Goal: Information Seeking & Learning: Learn about a topic

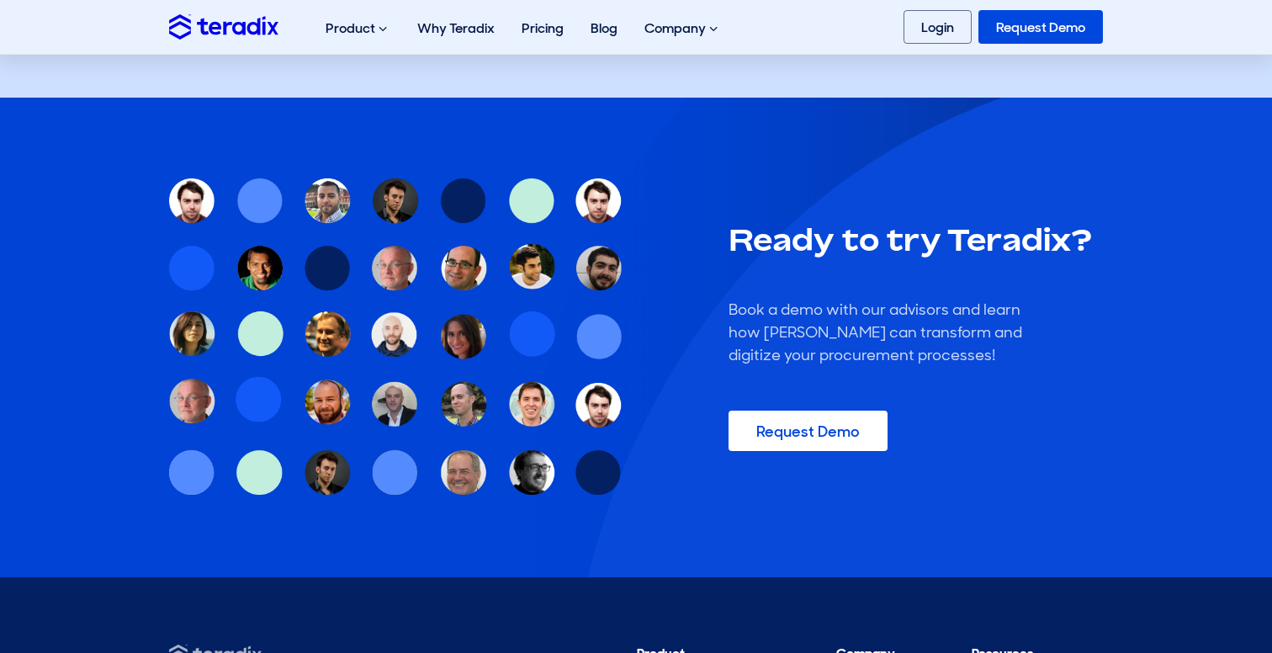
scroll to position [5302, 0]
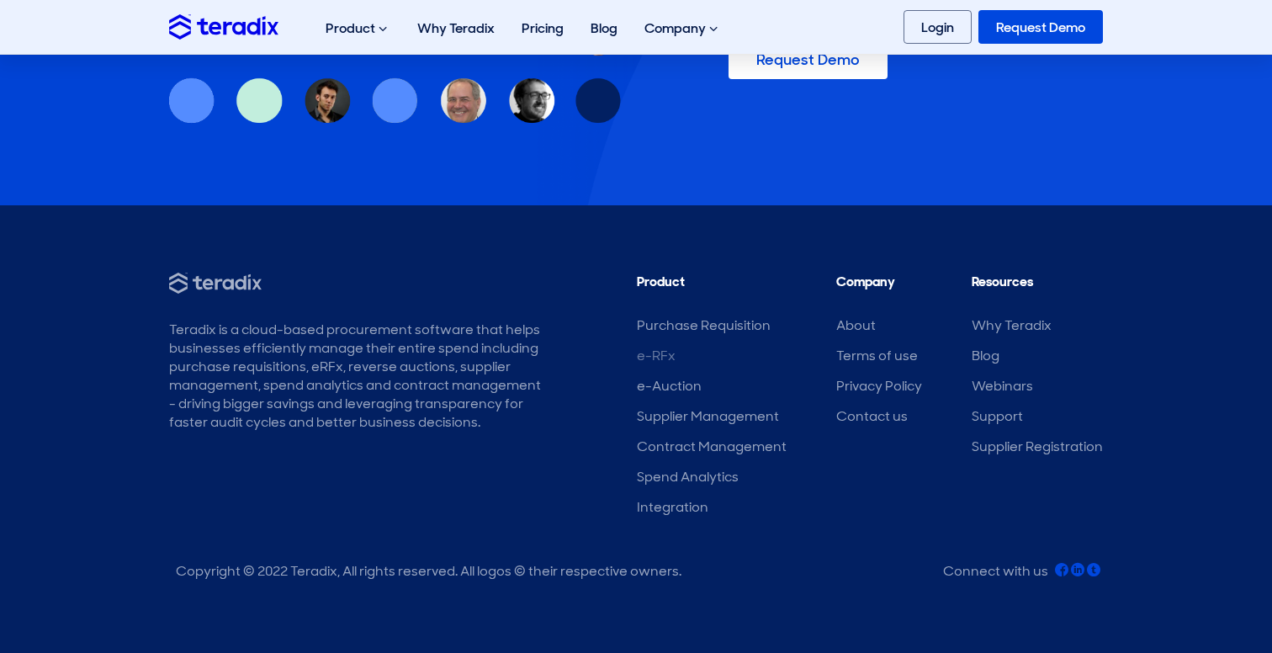
click at [667, 362] on link "e-RFx" at bounding box center [656, 356] width 39 height 18
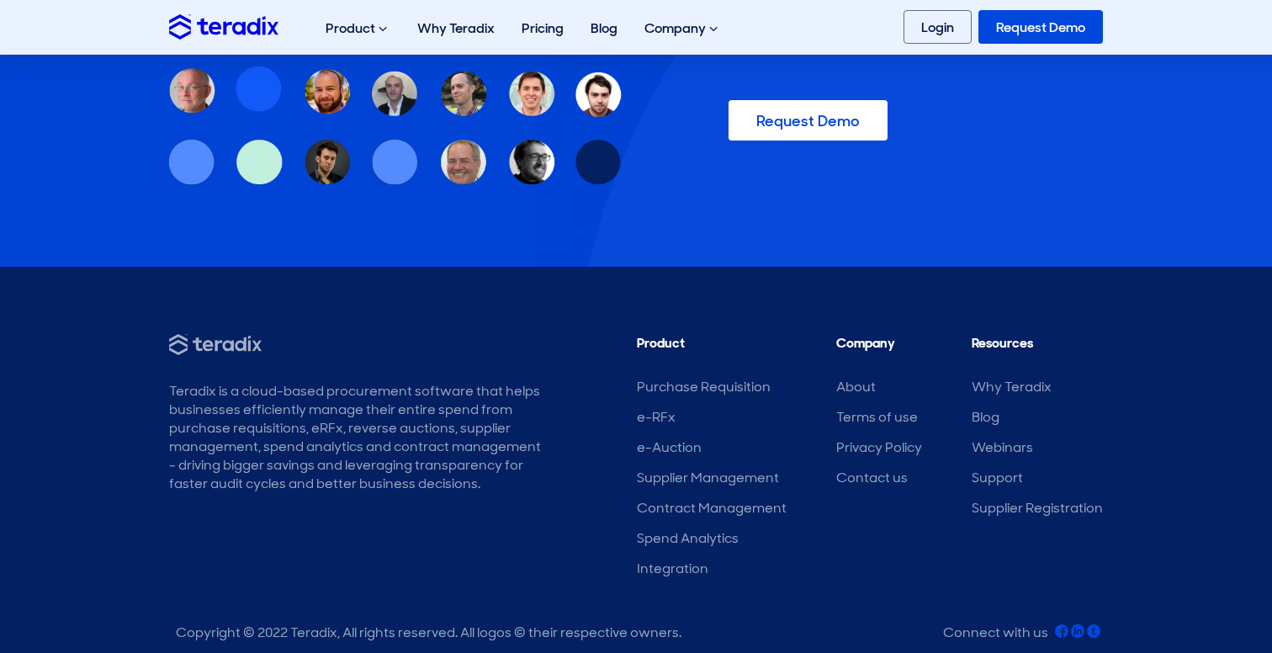
scroll to position [5516, 0]
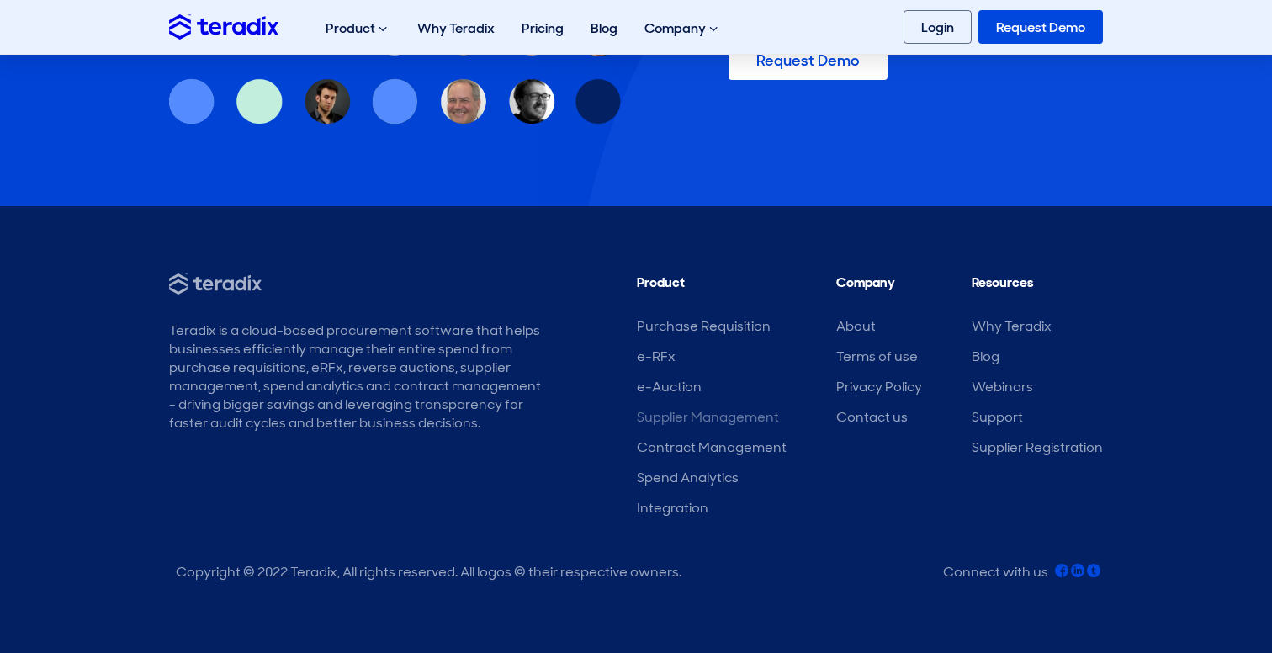
click at [669, 414] on link "Supplier Management" at bounding box center [708, 417] width 142 height 18
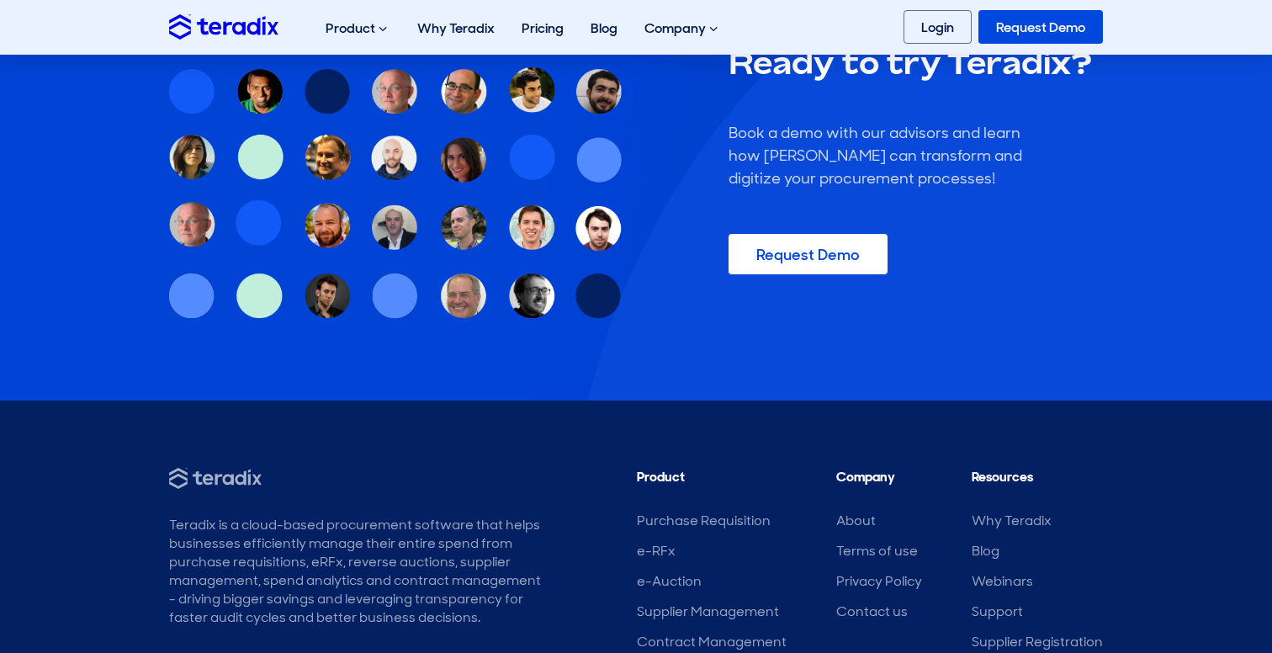
scroll to position [3610, 0]
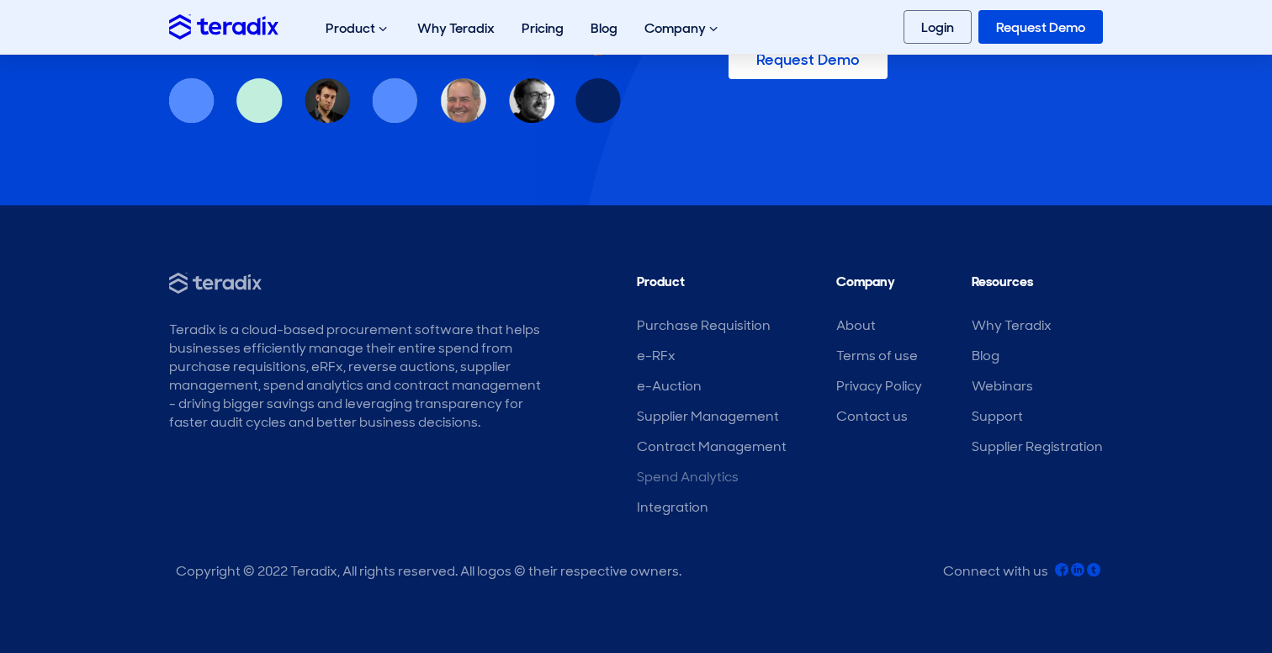
click at [697, 478] on link "Spend Analytics" at bounding box center [688, 477] width 102 height 18
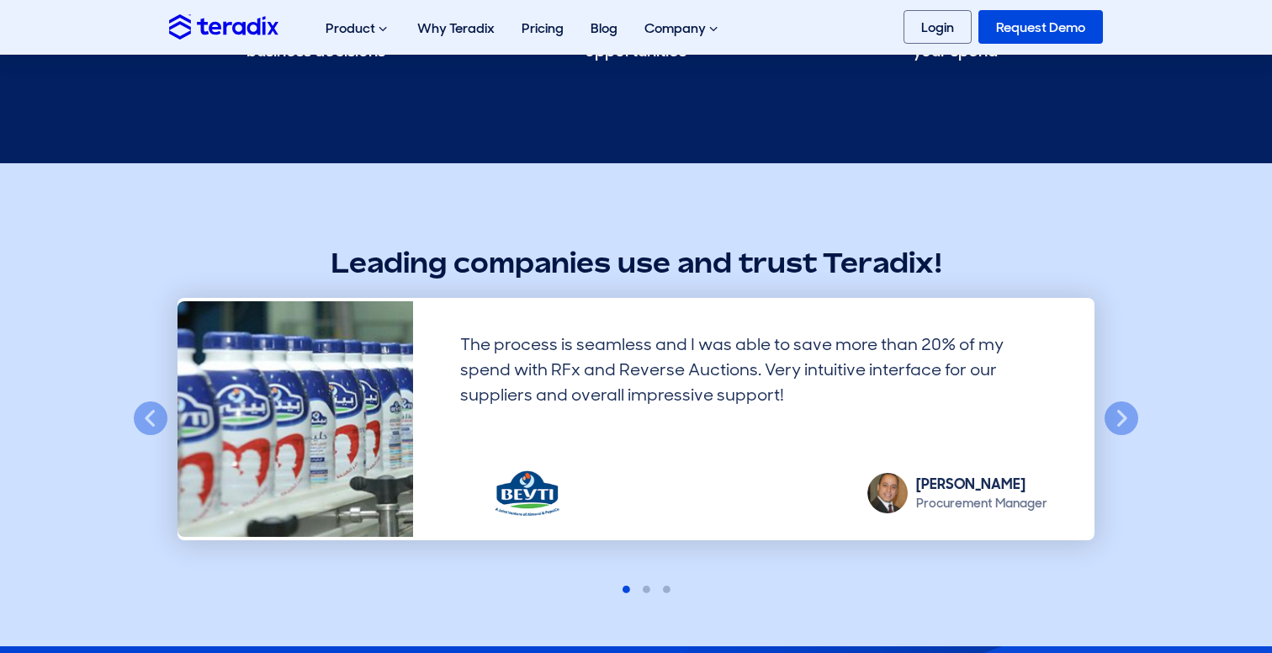
scroll to position [2865, 0]
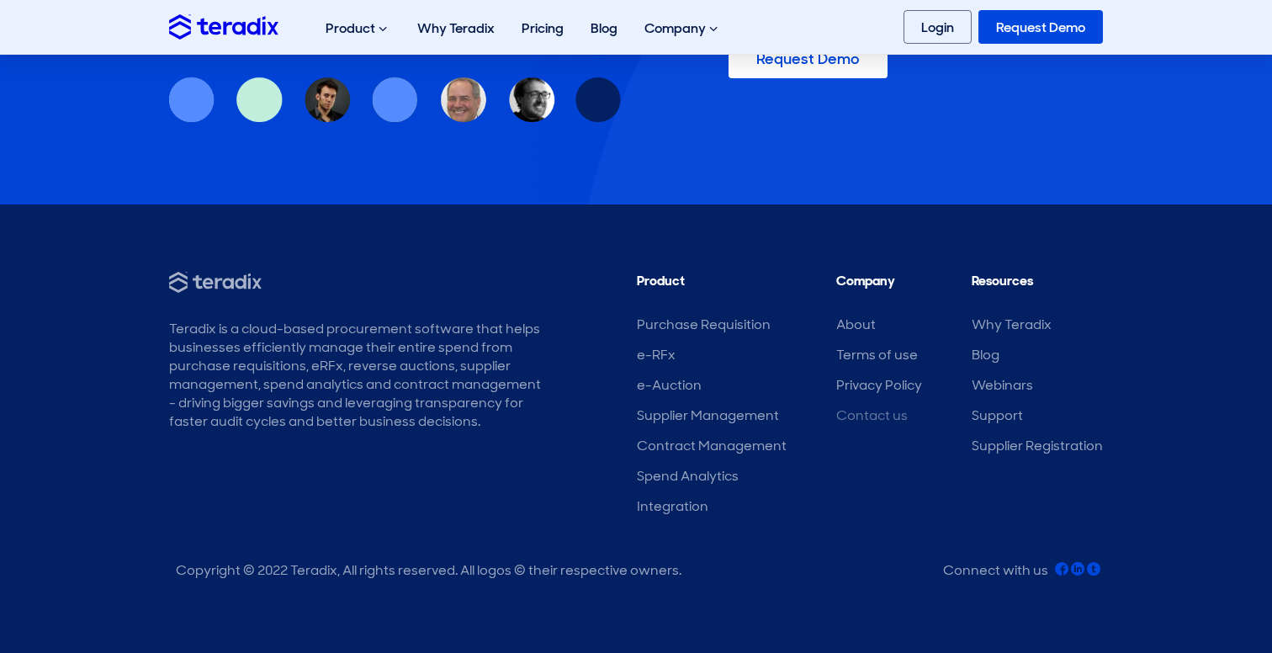
click at [856, 417] on link "Contact us" at bounding box center [873, 415] width 72 height 18
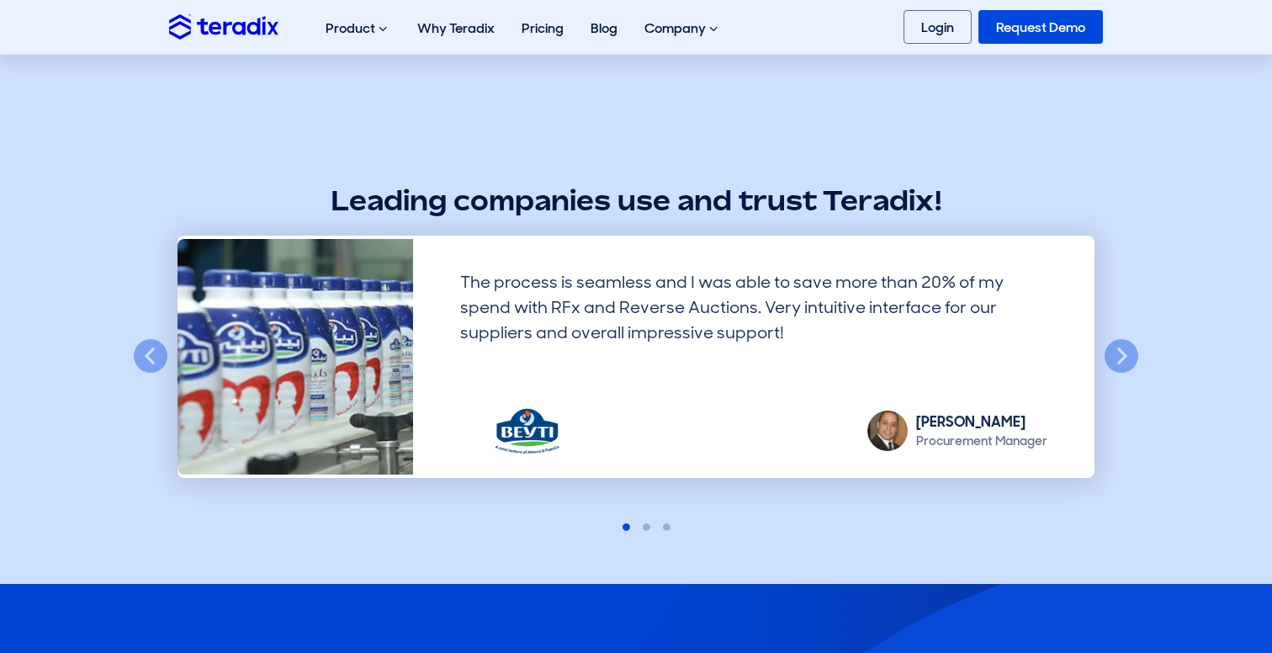
scroll to position [711, 0]
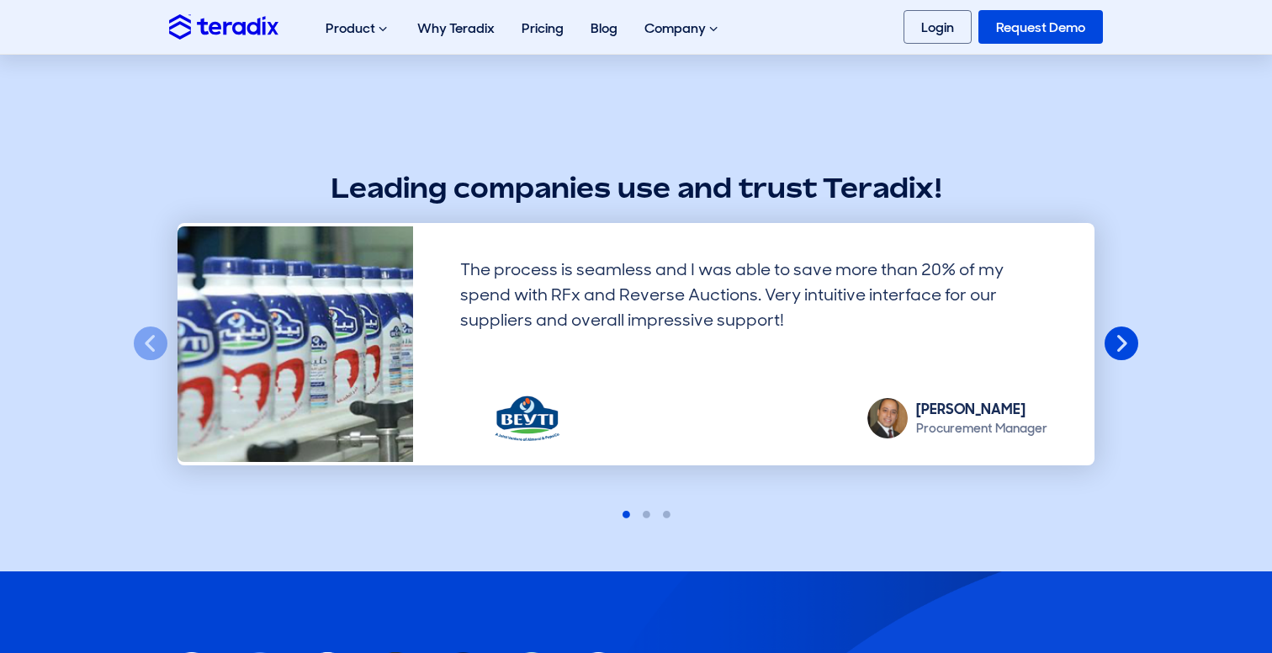
click at [1131, 354] on button "Next" at bounding box center [1121, 344] width 37 height 37
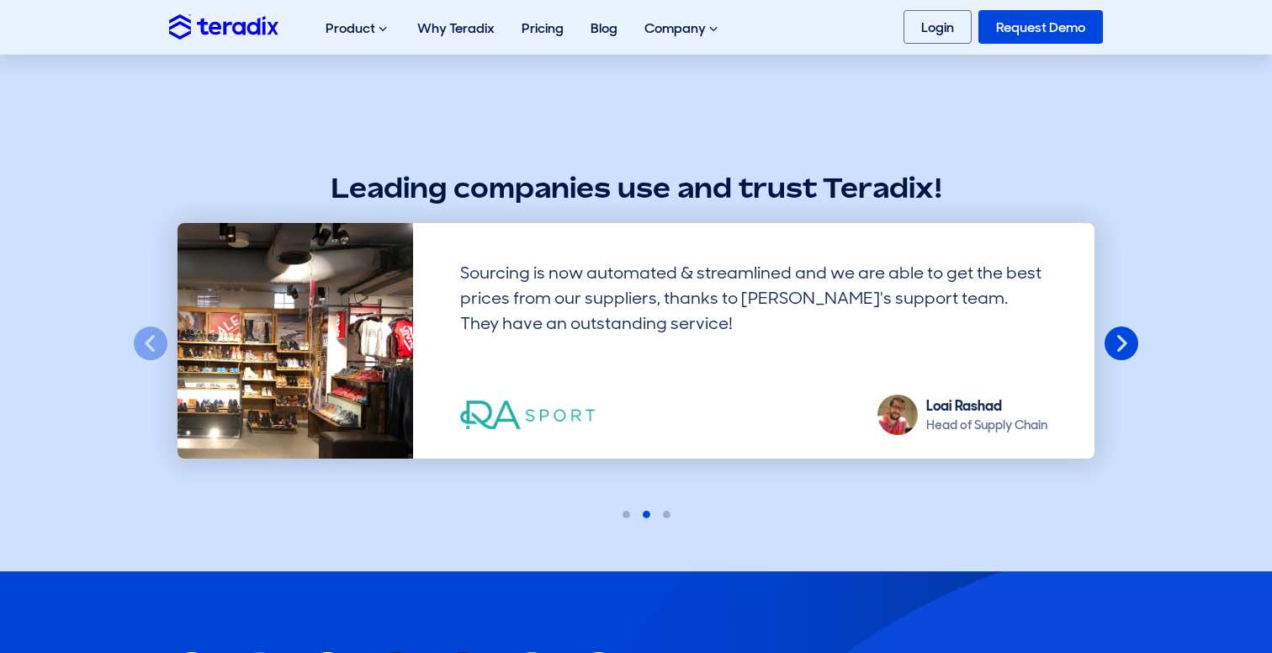
click at [1131, 354] on button "Next" at bounding box center [1121, 344] width 37 height 37
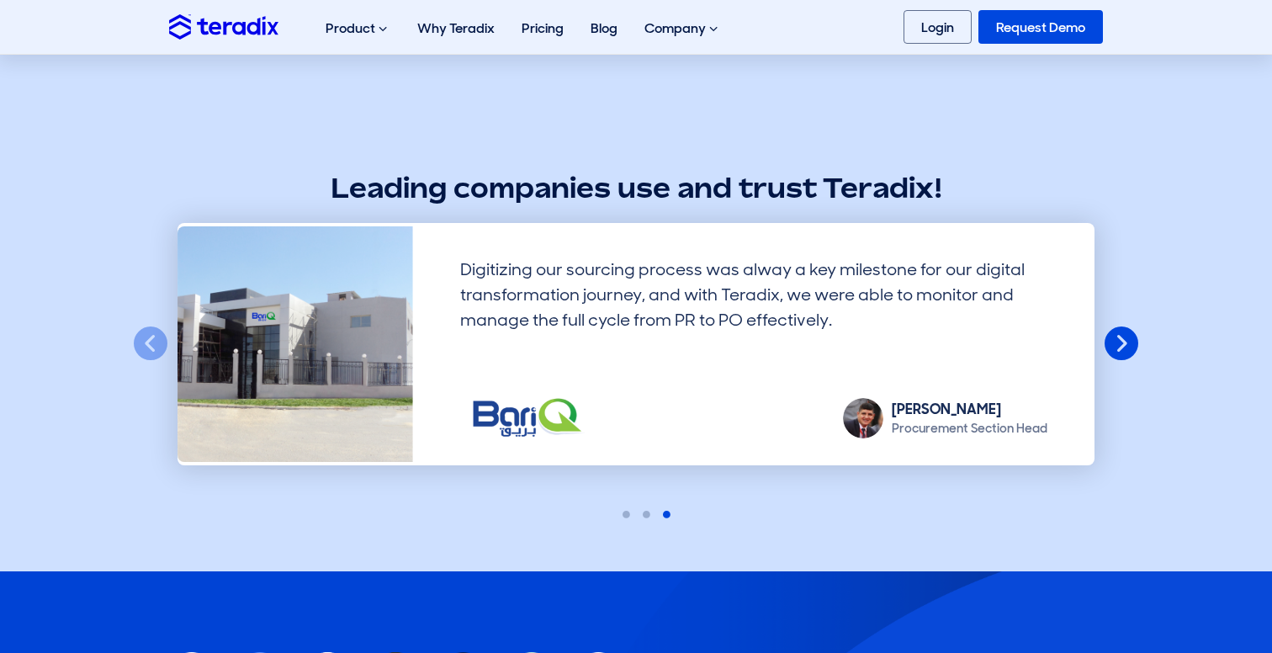
click at [1131, 354] on button "Next" at bounding box center [1121, 344] width 37 height 37
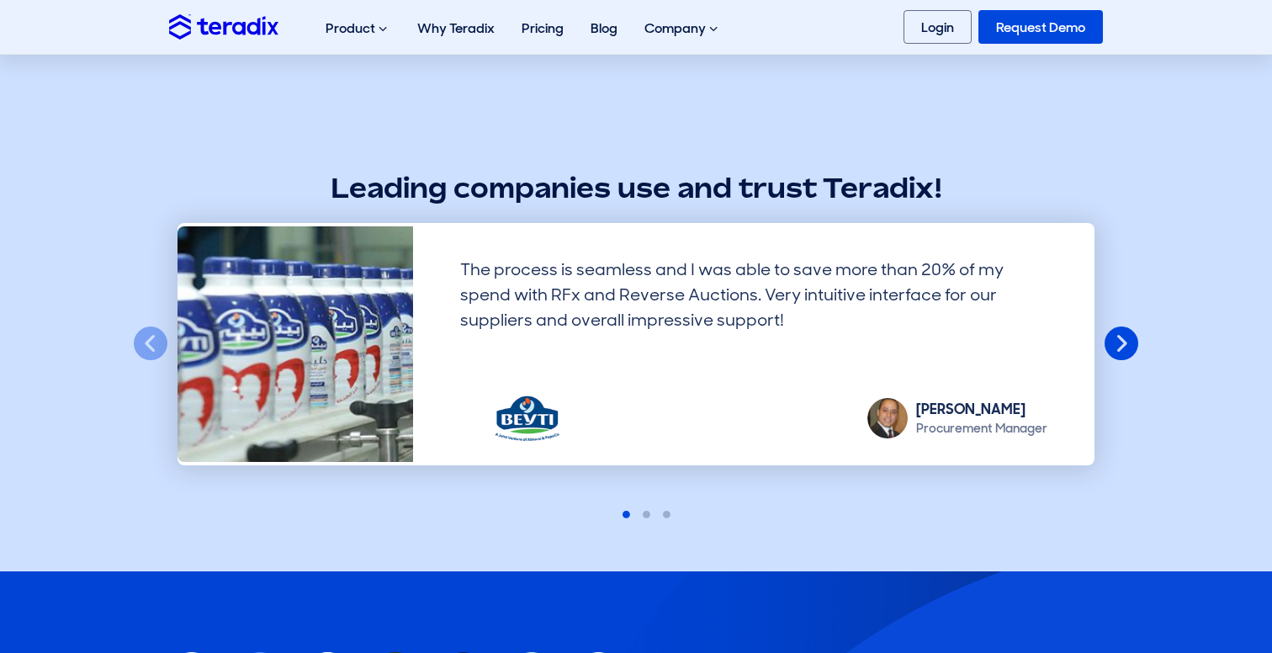
click at [1131, 354] on button "Next" at bounding box center [1121, 344] width 37 height 37
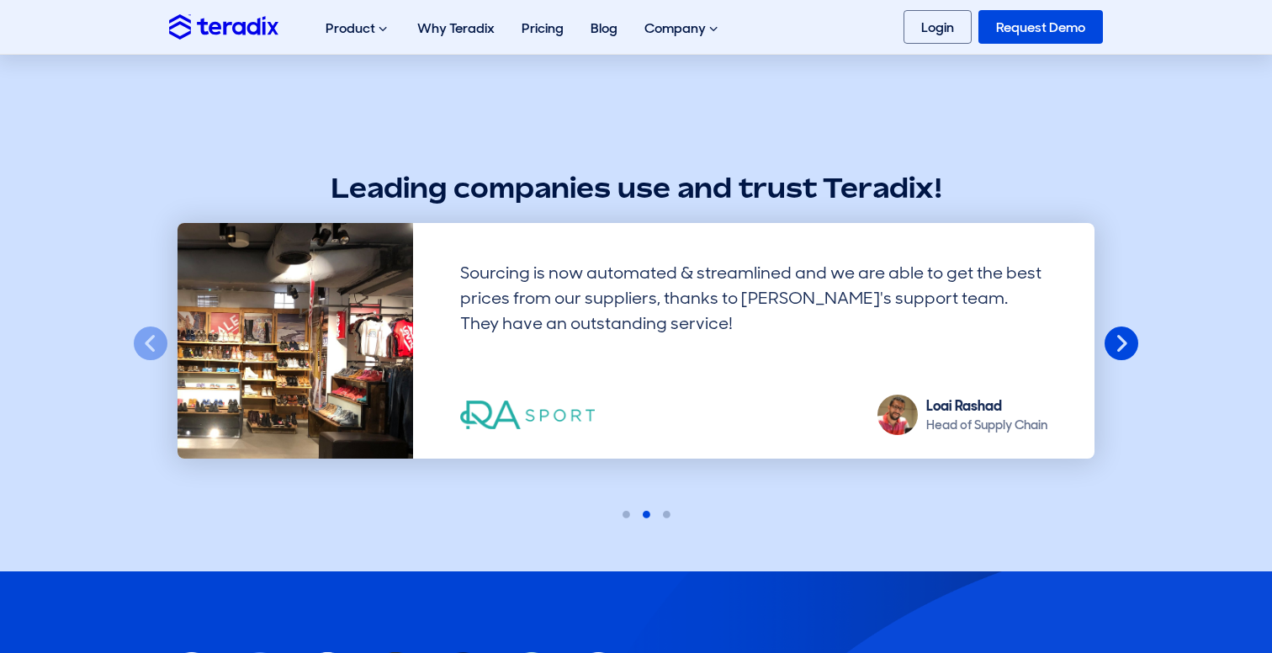
click at [1131, 354] on button "Next" at bounding box center [1121, 344] width 37 height 37
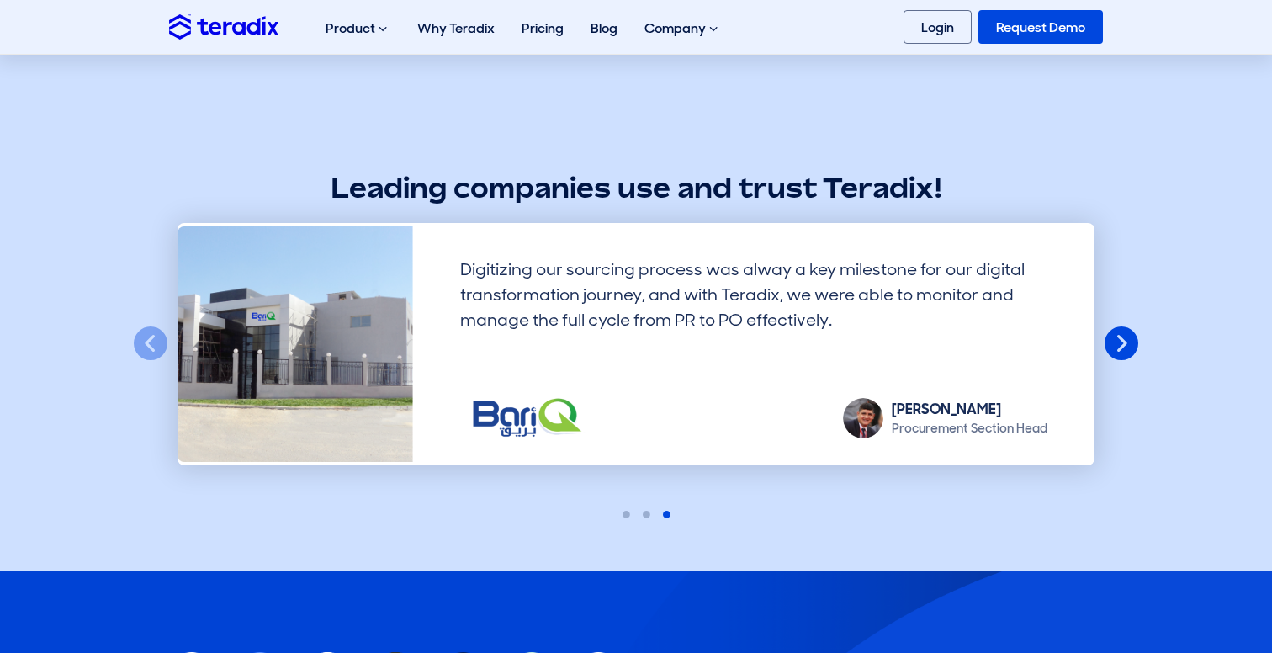
click at [1131, 354] on button "Next" at bounding box center [1121, 344] width 37 height 37
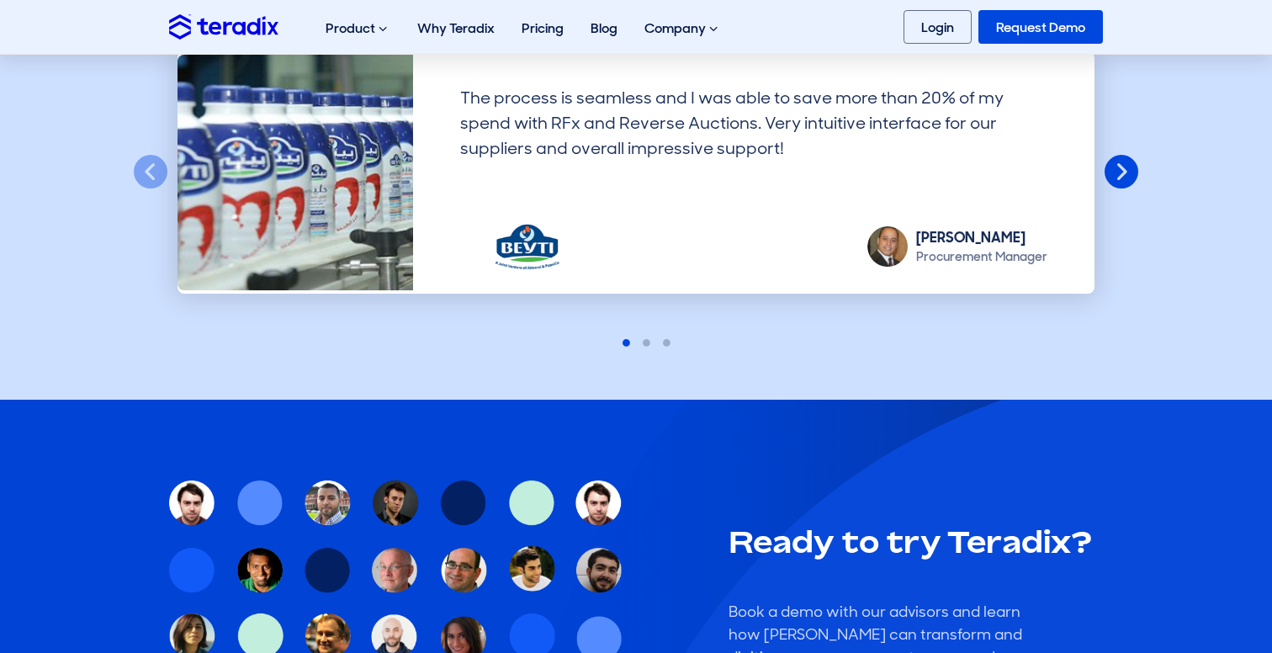
scroll to position [1559, 0]
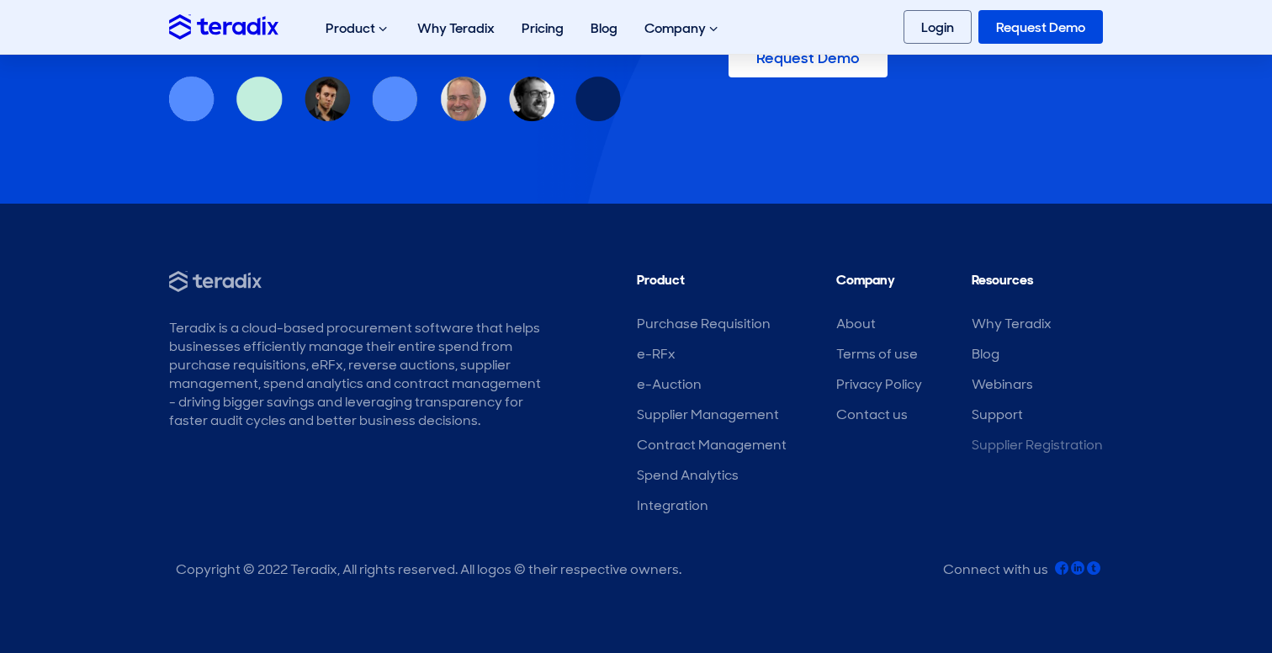
click at [985, 439] on link "Supplier Registration" at bounding box center [1037, 445] width 131 height 18
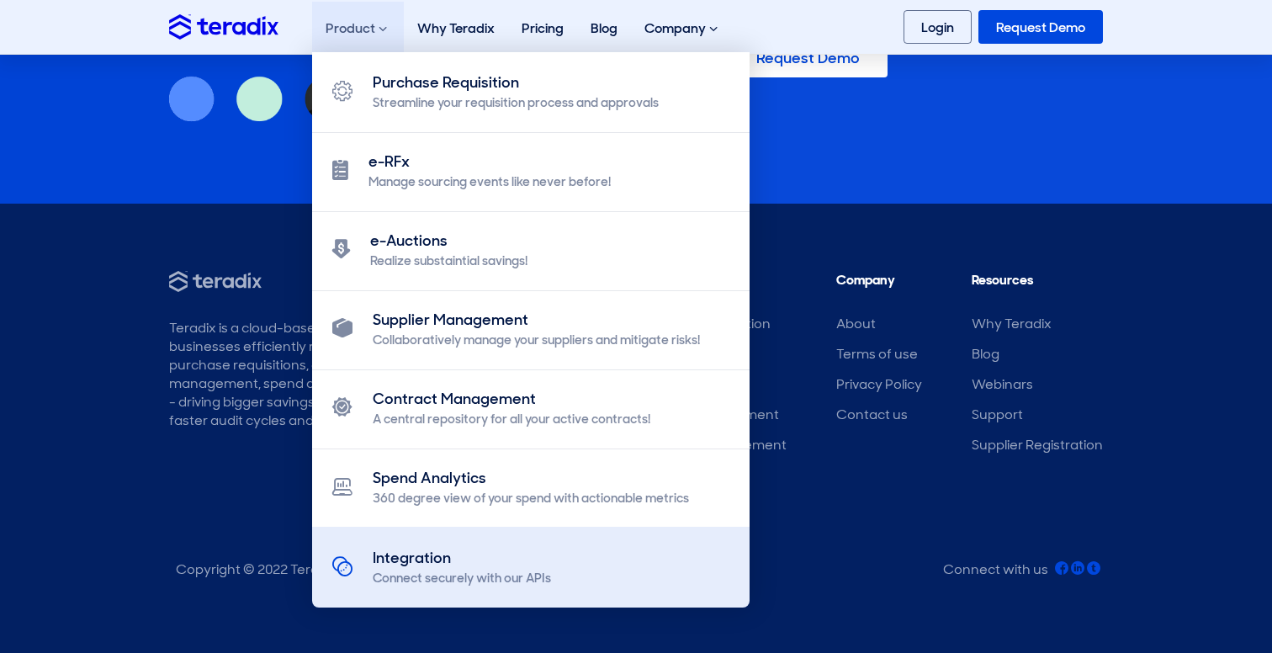
click at [667, 584] on link "Integration Connect securely with our APIs" at bounding box center [531, 567] width 438 height 81
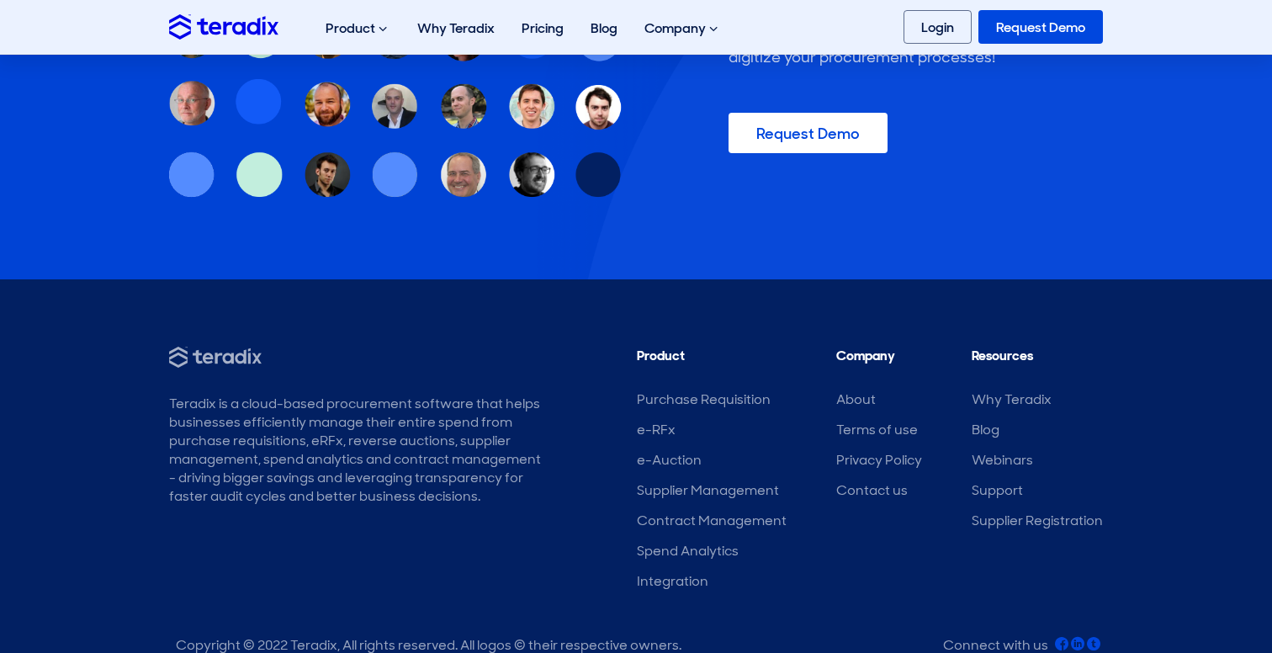
scroll to position [2056, 0]
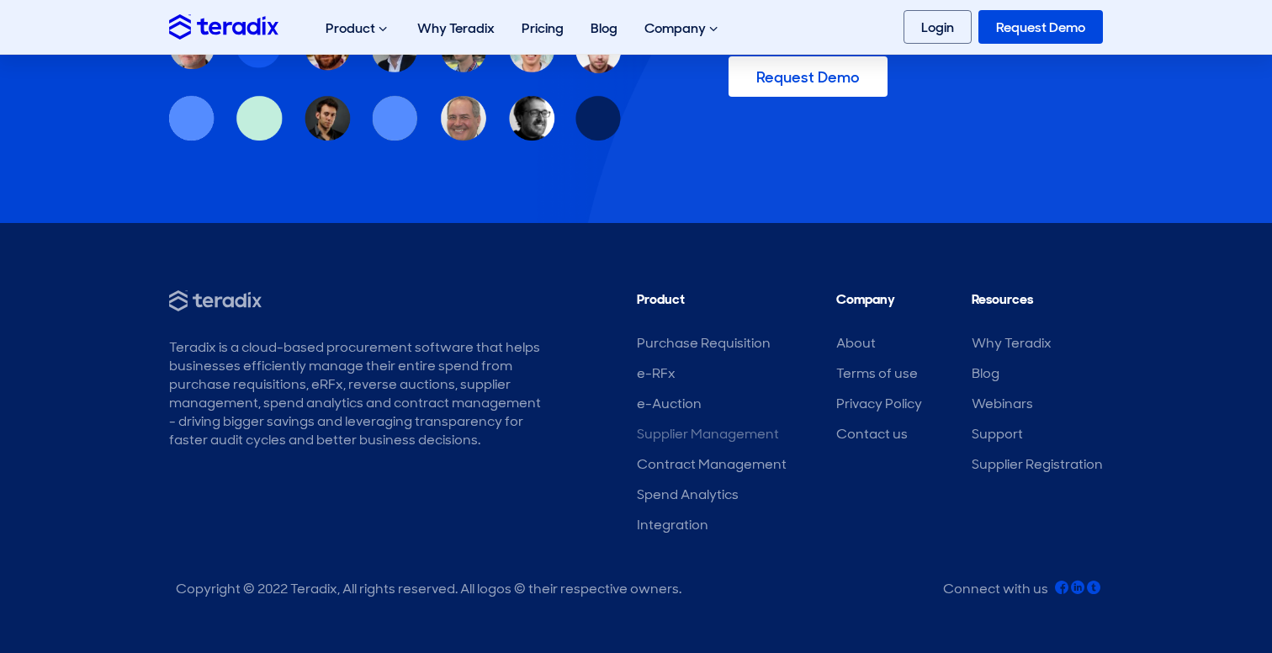
click at [738, 425] on link "Supplier Management" at bounding box center [708, 434] width 142 height 18
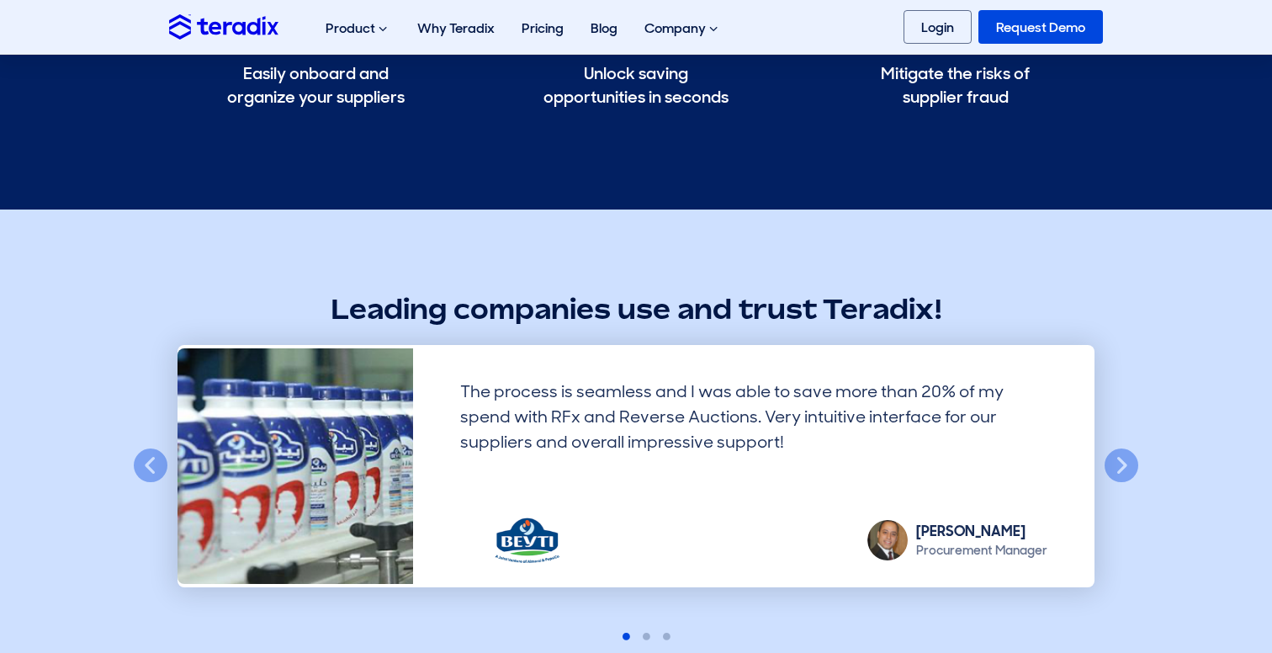
scroll to position [2303, 0]
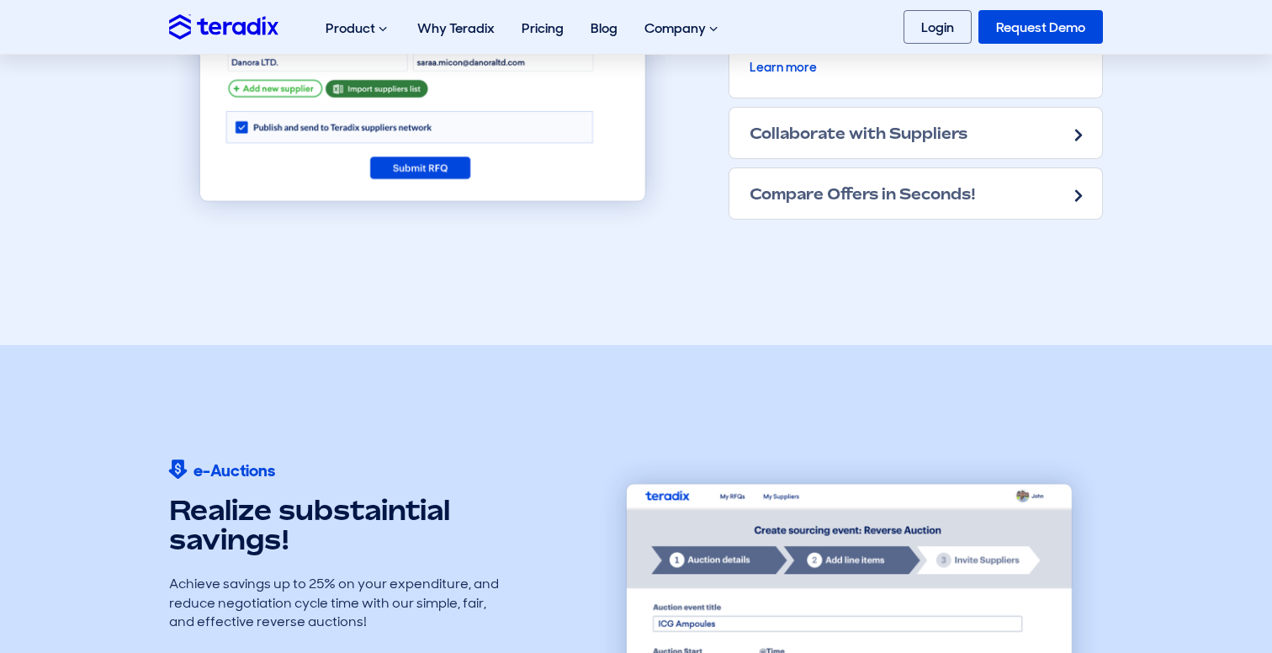
scroll to position [1921, 0]
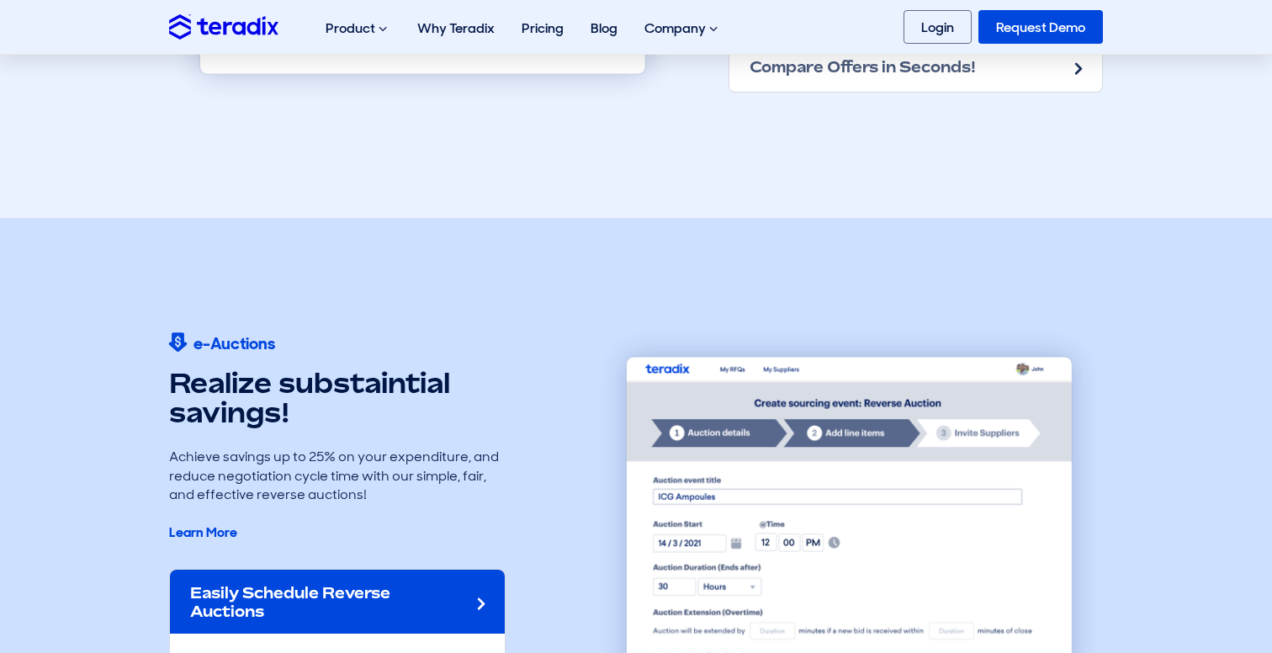
click at [1086, 30] on link "Request Demo" at bounding box center [1041, 27] width 125 height 34
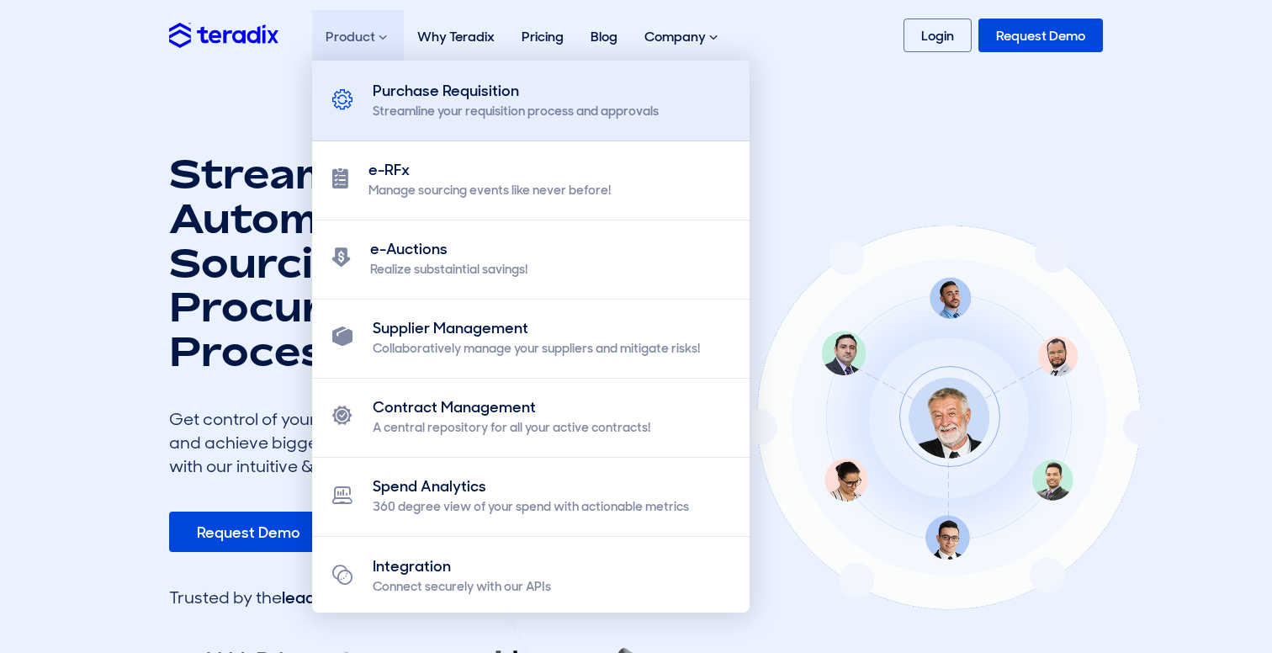
click at [432, 114] on div "Streamline your requisition process and approvals" at bounding box center [516, 112] width 286 height 18
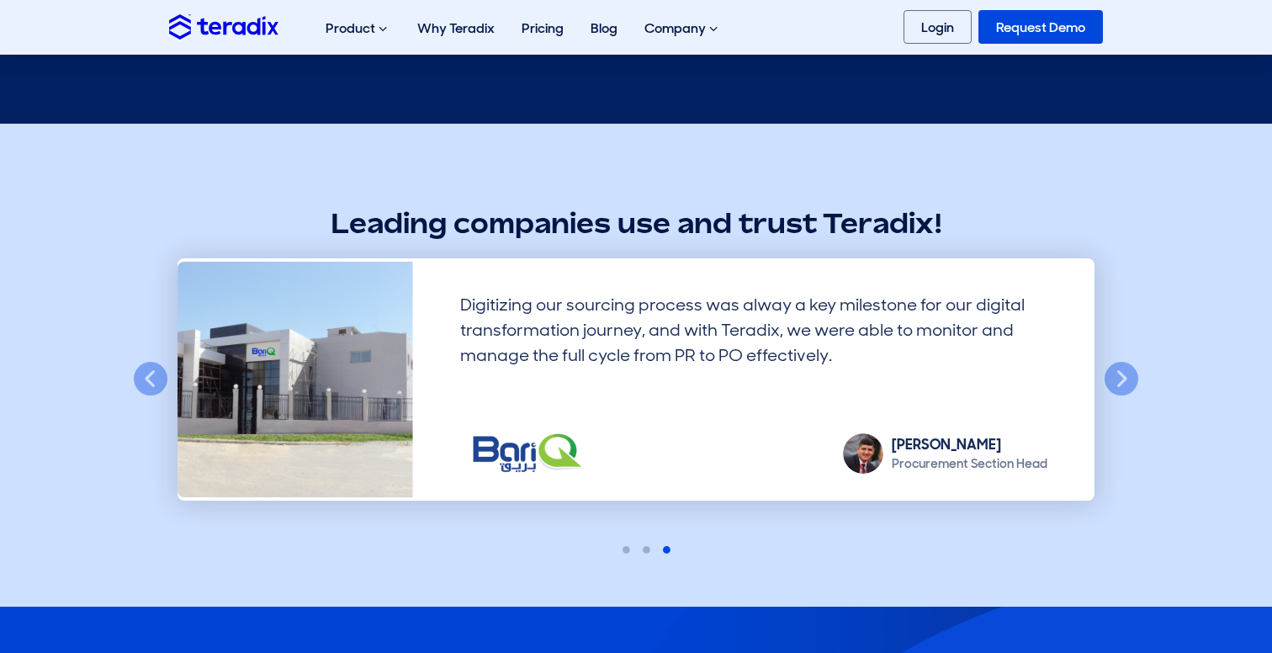
scroll to position [2608, 0]
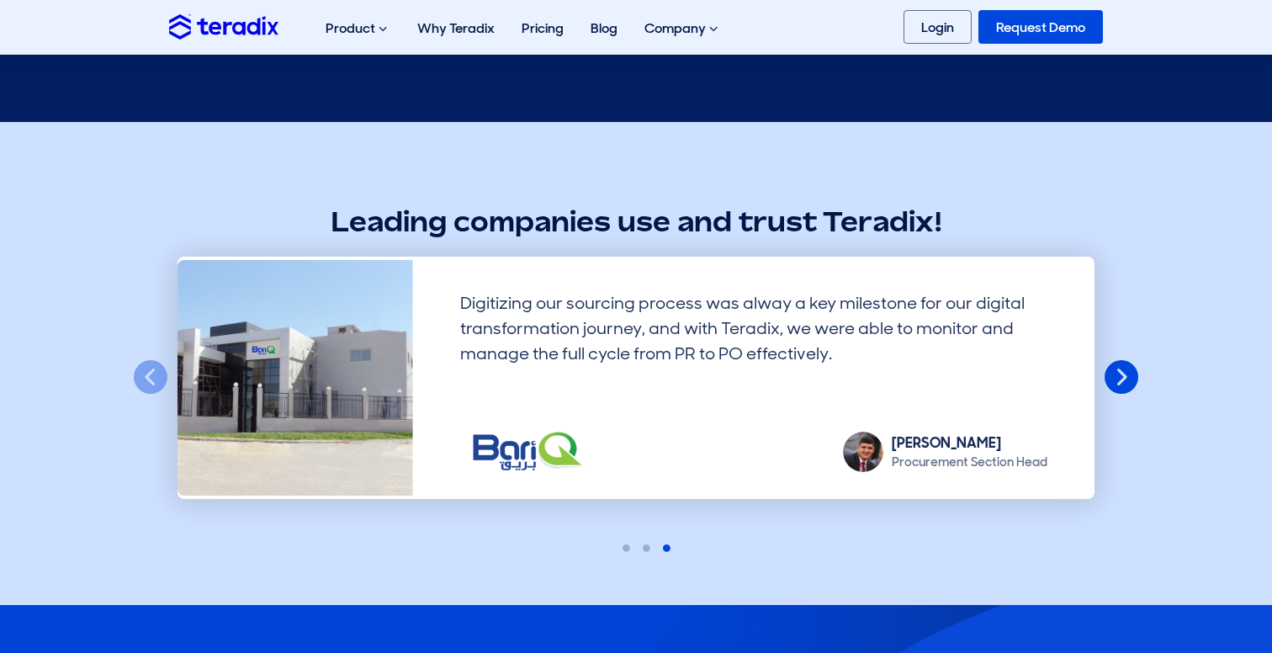
click at [1106, 381] on button "Next" at bounding box center [1121, 377] width 37 height 37
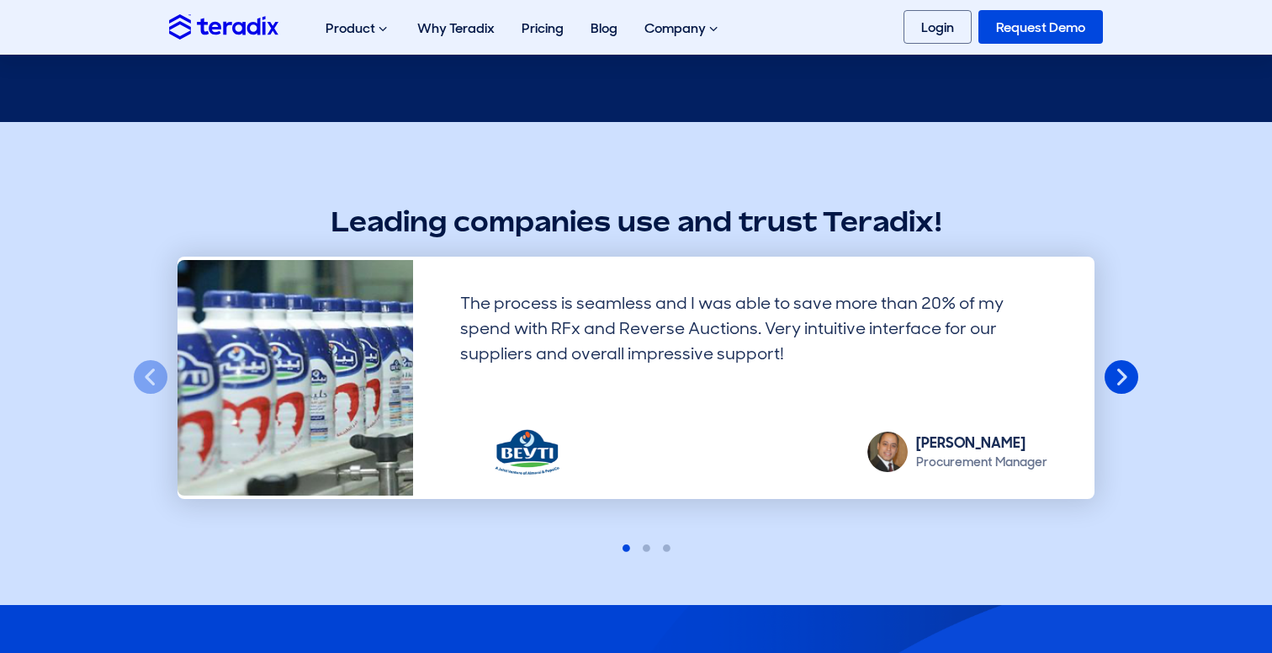
click at [1106, 381] on button "Next" at bounding box center [1121, 377] width 37 height 37
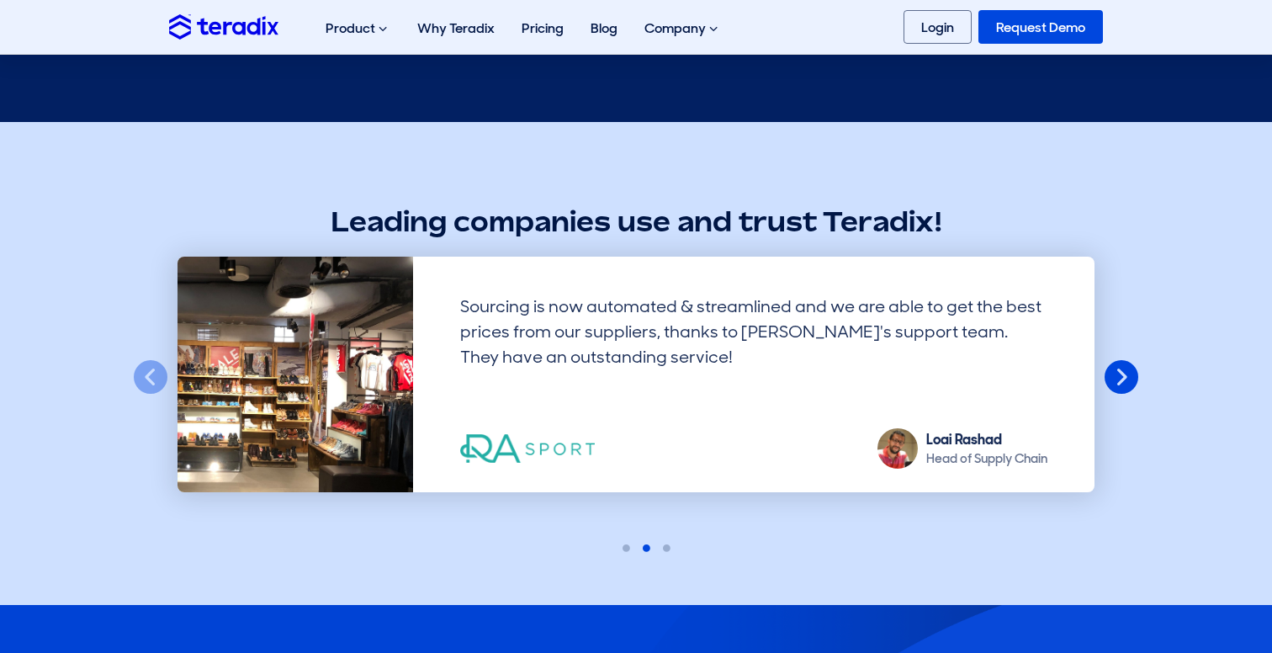
click at [1106, 381] on button "Next" at bounding box center [1121, 377] width 37 height 37
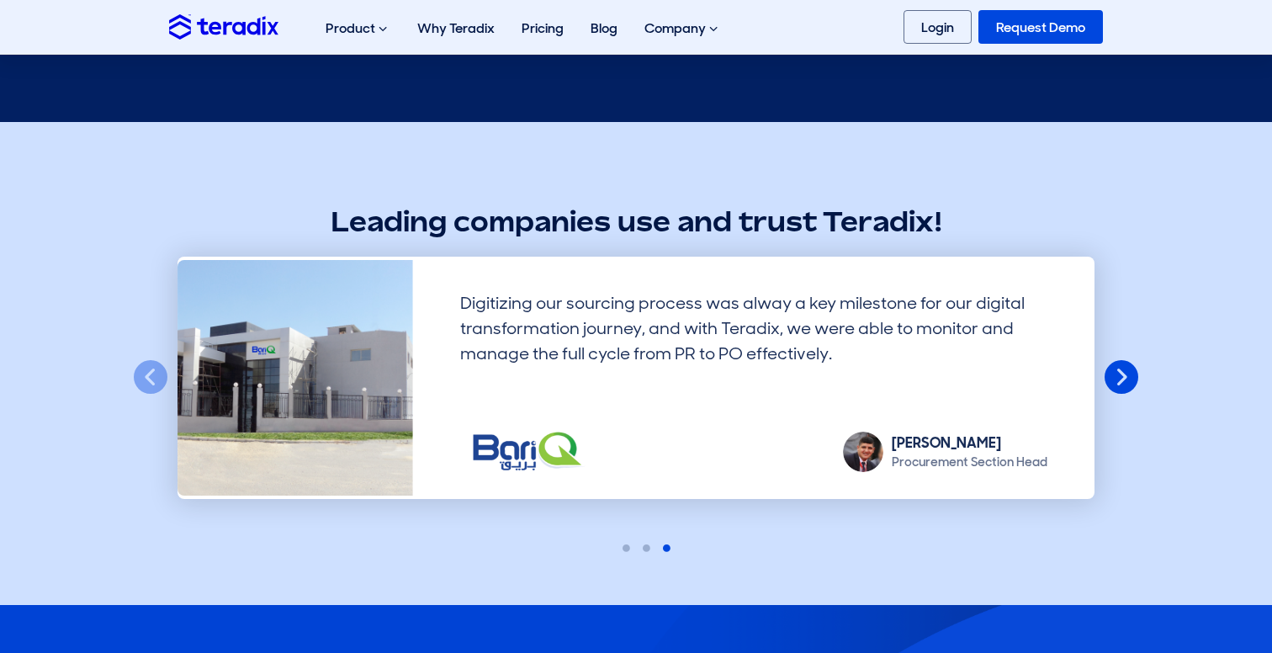
click at [1106, 381] on button "Next" at bounding box center [1121, 377] width 37 height 37
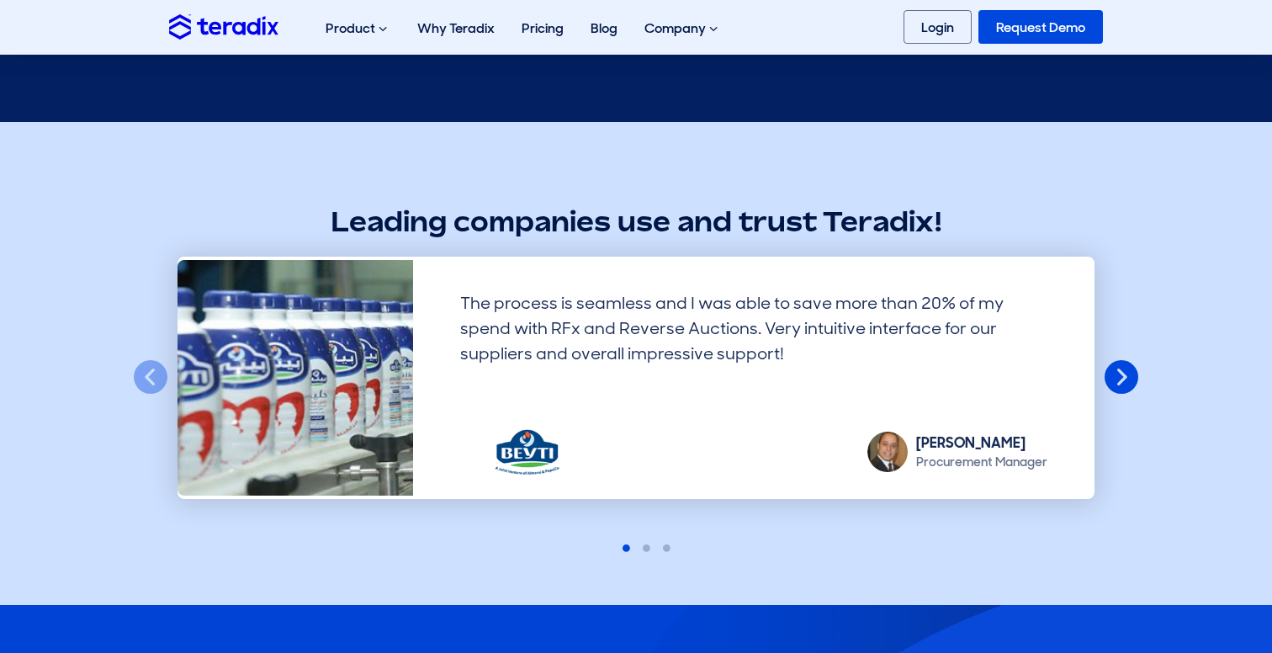
click at [1106, 381] on button "Next" at bounding box center [1121, 377] width 37 height 37
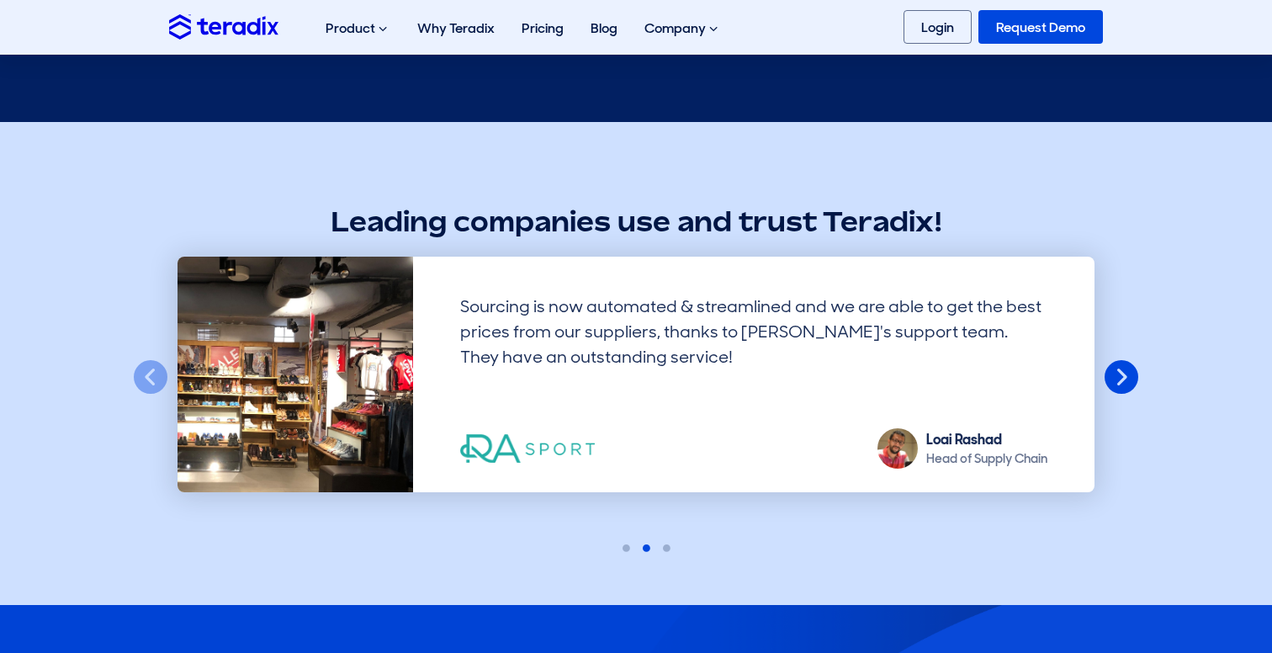
click at [1106, 381] on button "Next" at bounding box center [1121, 377] width 37 height 37
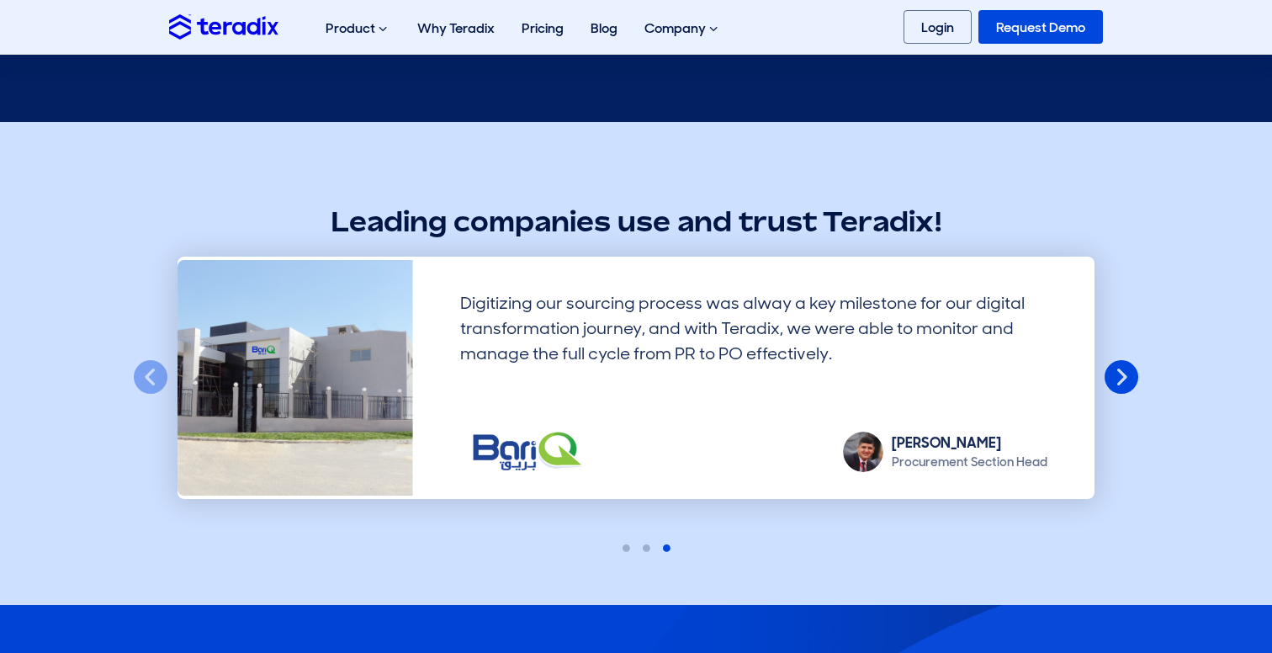
click at [1106, 381] on button "Next" at bounding box center [1121, 377] width 37 height 37
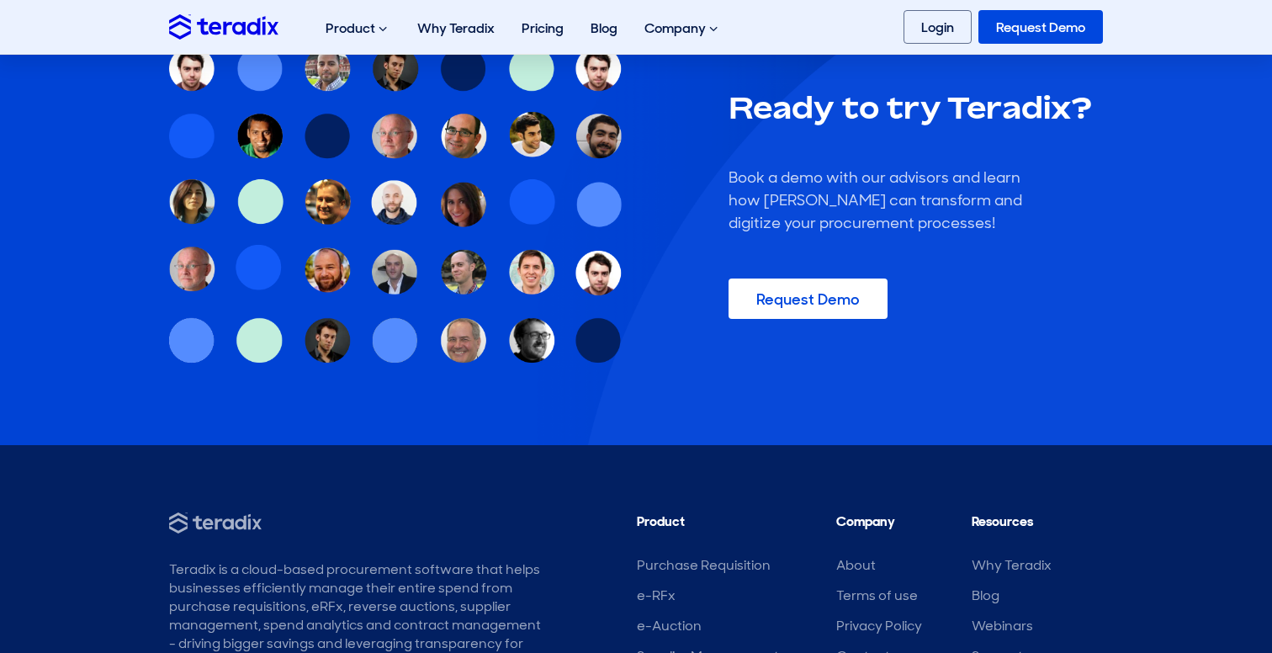
scroll to position [3488, 0]
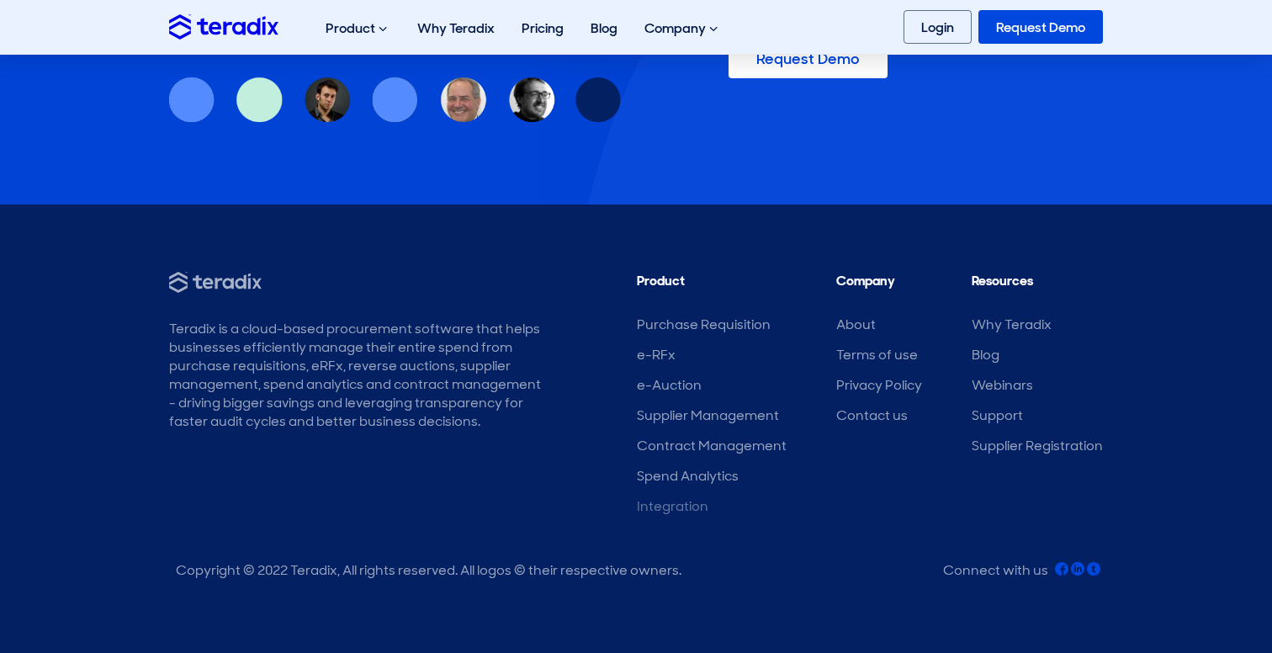
click at [686, 508] on link "Integration" at bounding box center [673, 506] width 72 height 18
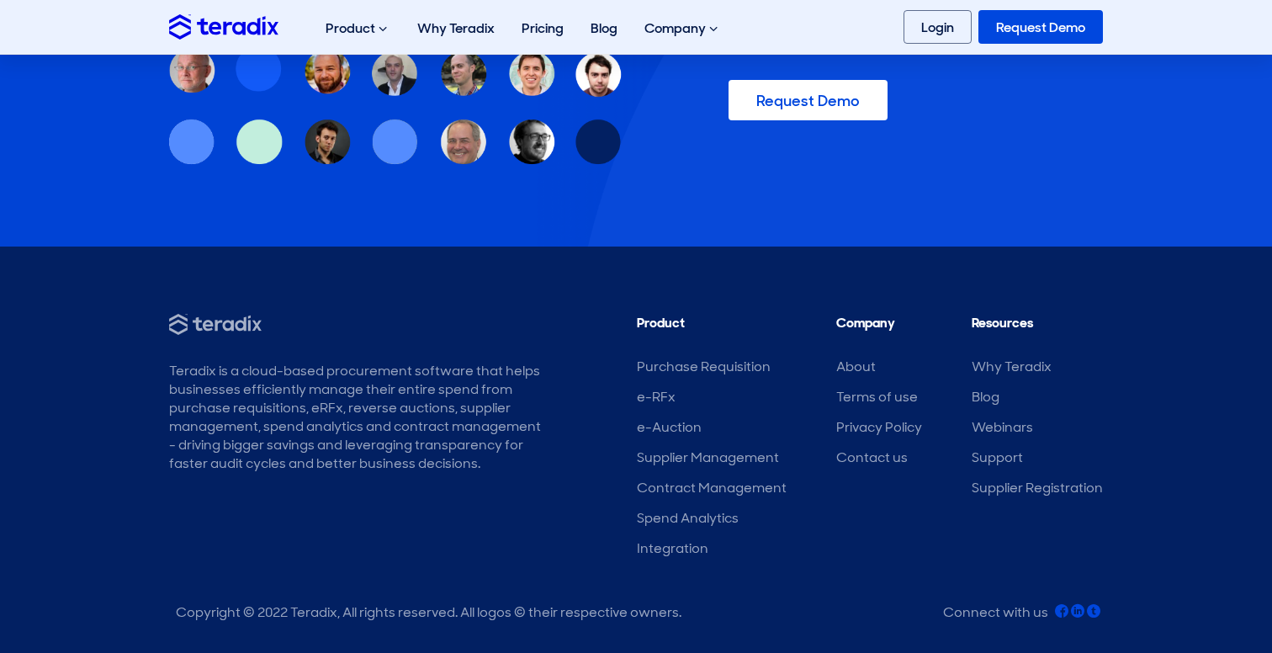
scroll to position [2056, 0]
